Goal: Task Accomplishment & Management: Complete application form

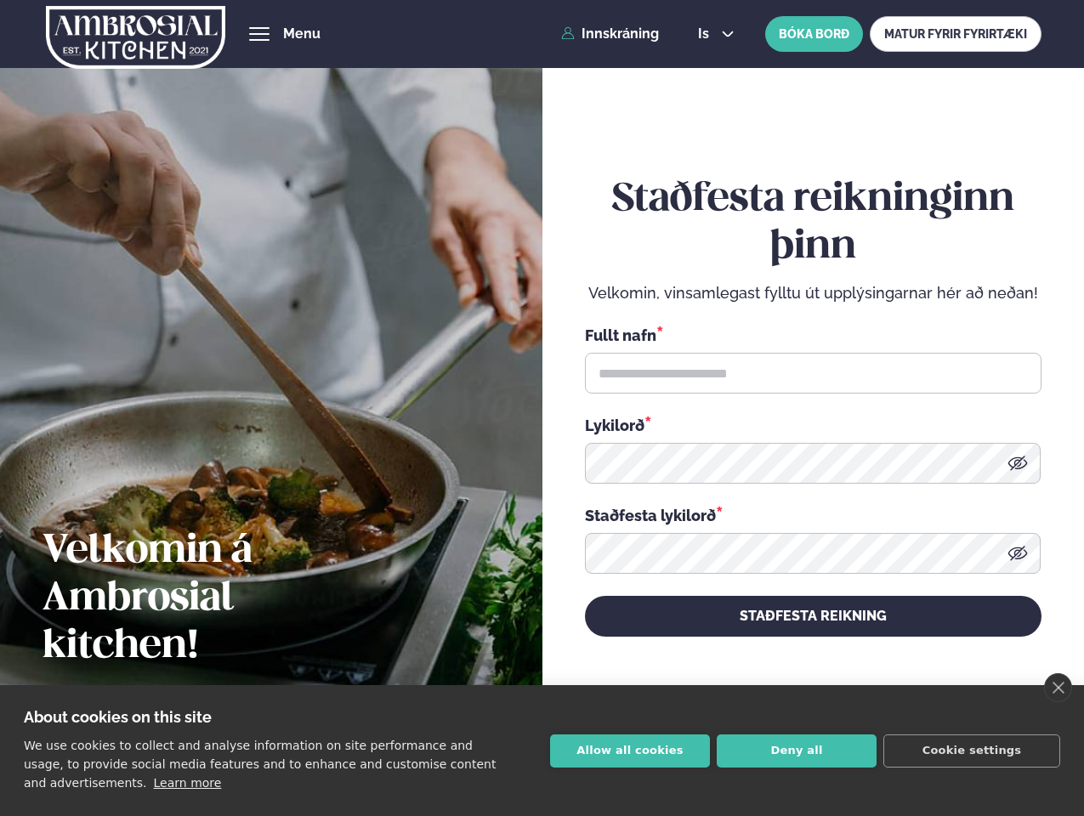
click at [1058, 688] on link "close" at bounding box center [1058, 687] width 28 height 29
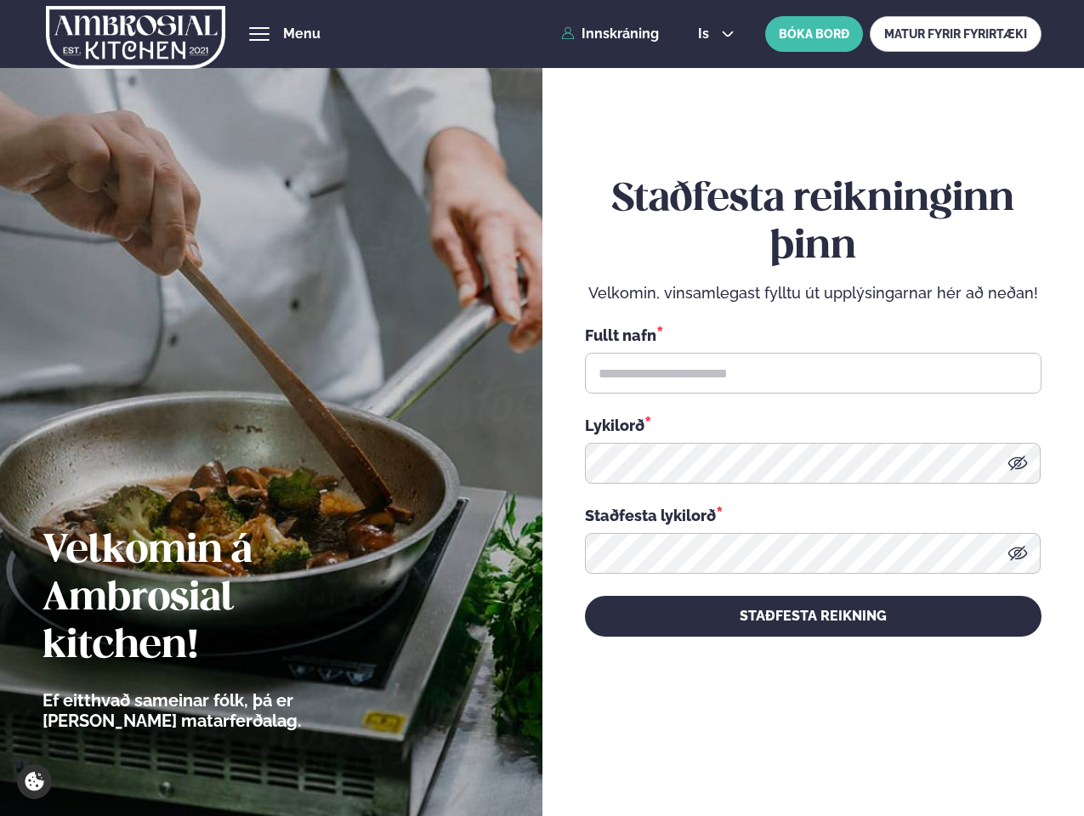
click at [630, 751] on div "Staðfesta reikninginn þinn Velkomin, vinsamlegast fylltu út upplýsingarnar hér …" at bounding box center [813, 406] width 457 height 760
click at [797, 751] on div "Staðfesta reikninginn þinn Velkomin, vinsamlegast fylltu út upplýsingarnar hér …" at bounding box center [813, 406] width 457 height 760
click at [972, 751] on div "Staðfesta reikninginn þinn Velkomin, vinsamlegast fylltu út upplýsingarnar hér …" at bounding box center [813, 406] width 457 height 760
click at [259, 34] on span "hamburger" at bounding box center [259, 33] width 15 height 15
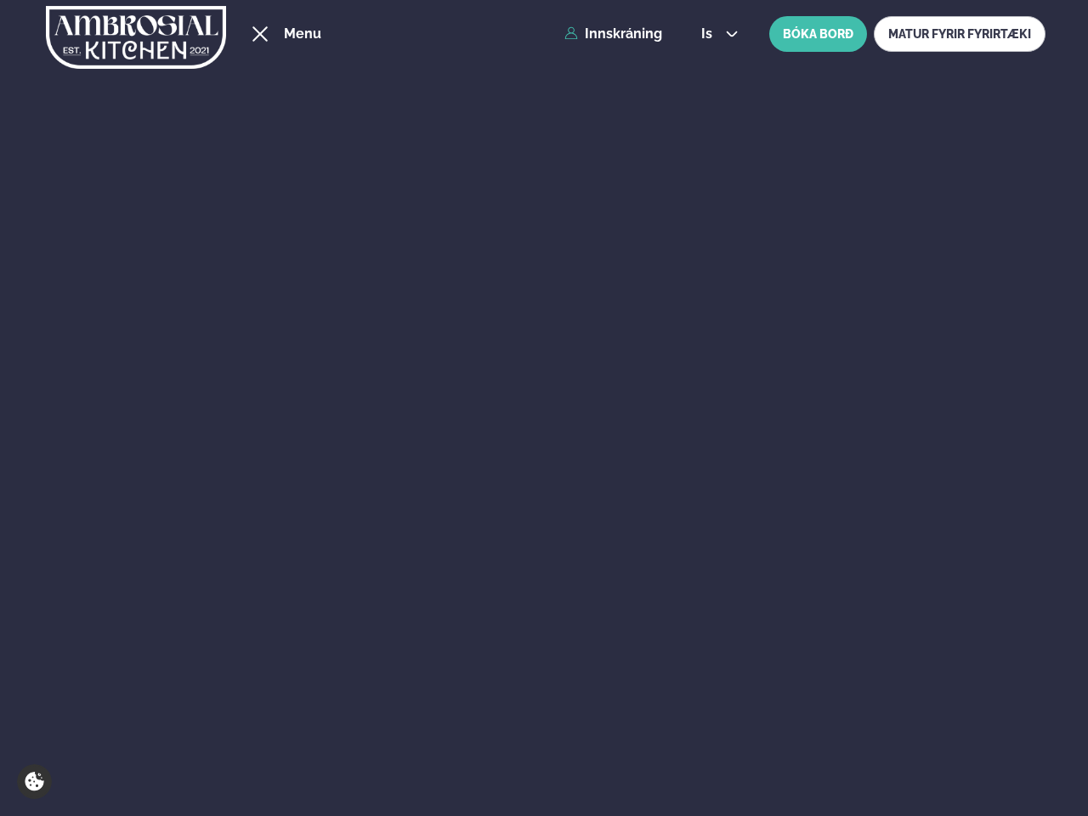
click at [714, 34] on span "is" at bounding box center [709, 34] width 16 height 14
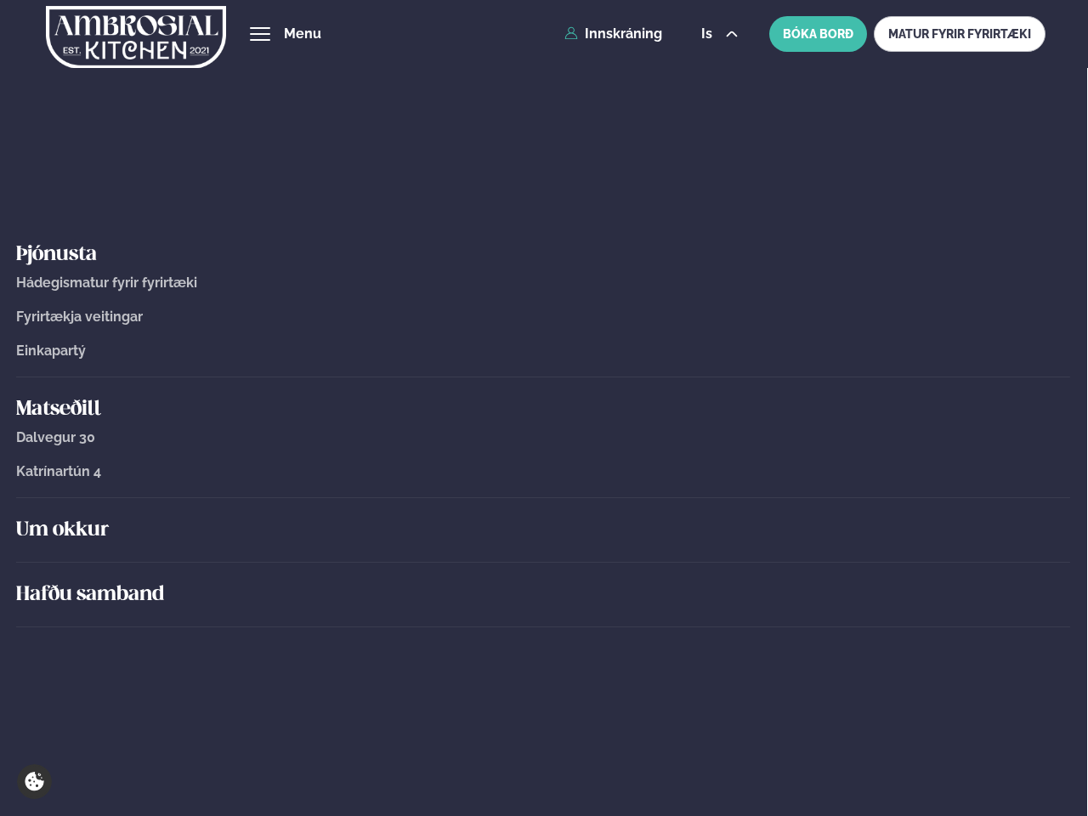
click at [1018, 463] on icon at bounding box center [1022, 463] width 20 height 14
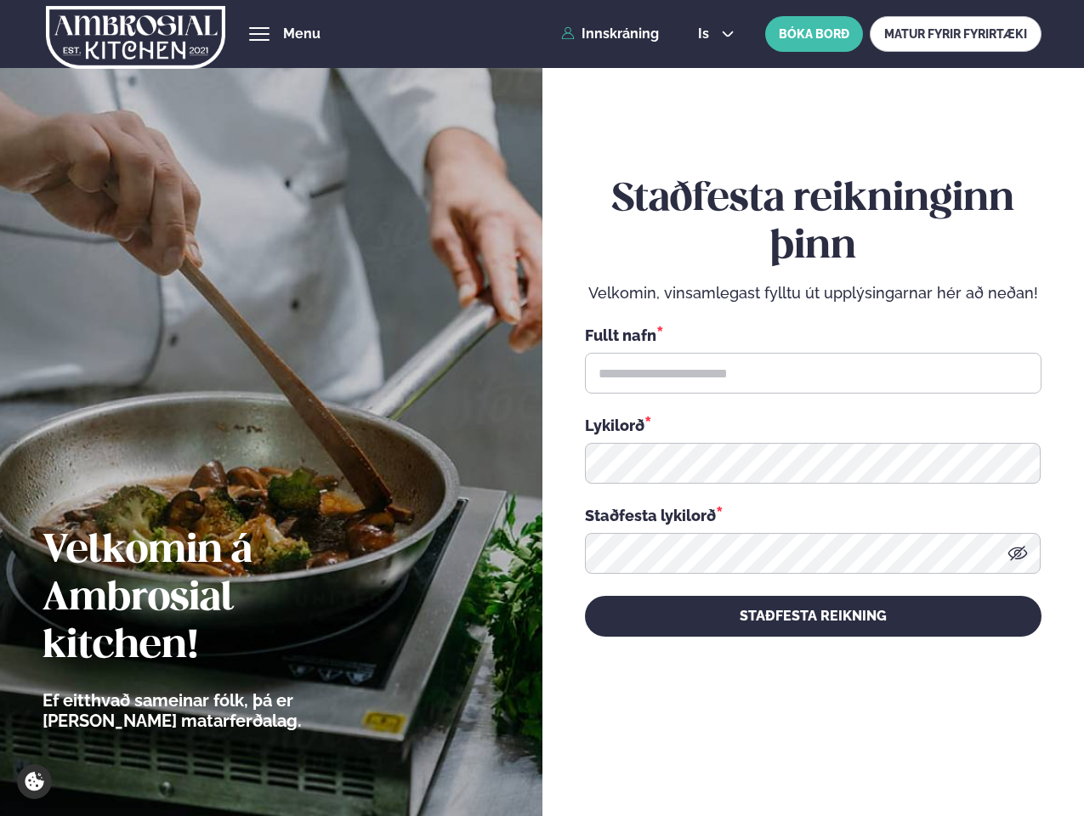
click at [1018, 553] on icon at bounding box center [1017, 553] width 20 height 14
